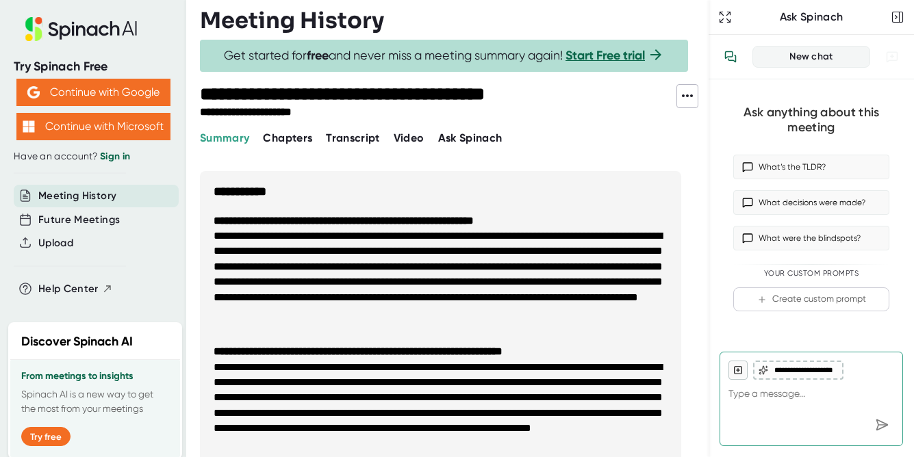
click at [411, 138] on span "Video" at bounding box center [408, 137] width 31 height 13
